Goal: Information Seeking & Learning: Learn about a topic

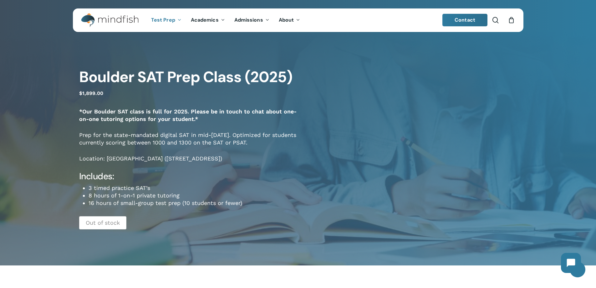
click at [85, 220] on p "Out of stock" at bounding box center [102, 222] width 47 height 13
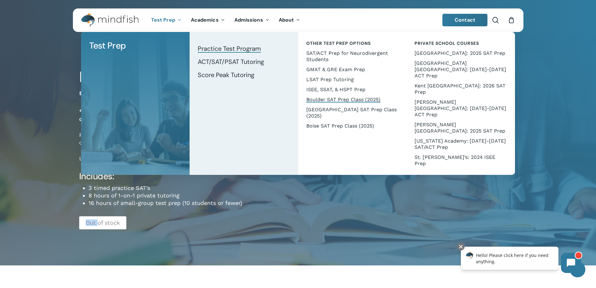
click at [214, 48] on span "Practice Test Program" at bounding box center [229, 48] width 63 height 8
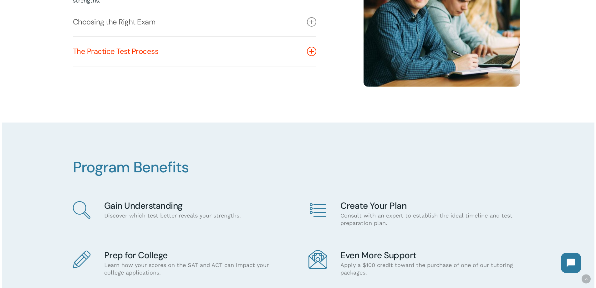
scroll to position [313, 0]
